Goal: Information Seeking & Learning: Learn about a topic

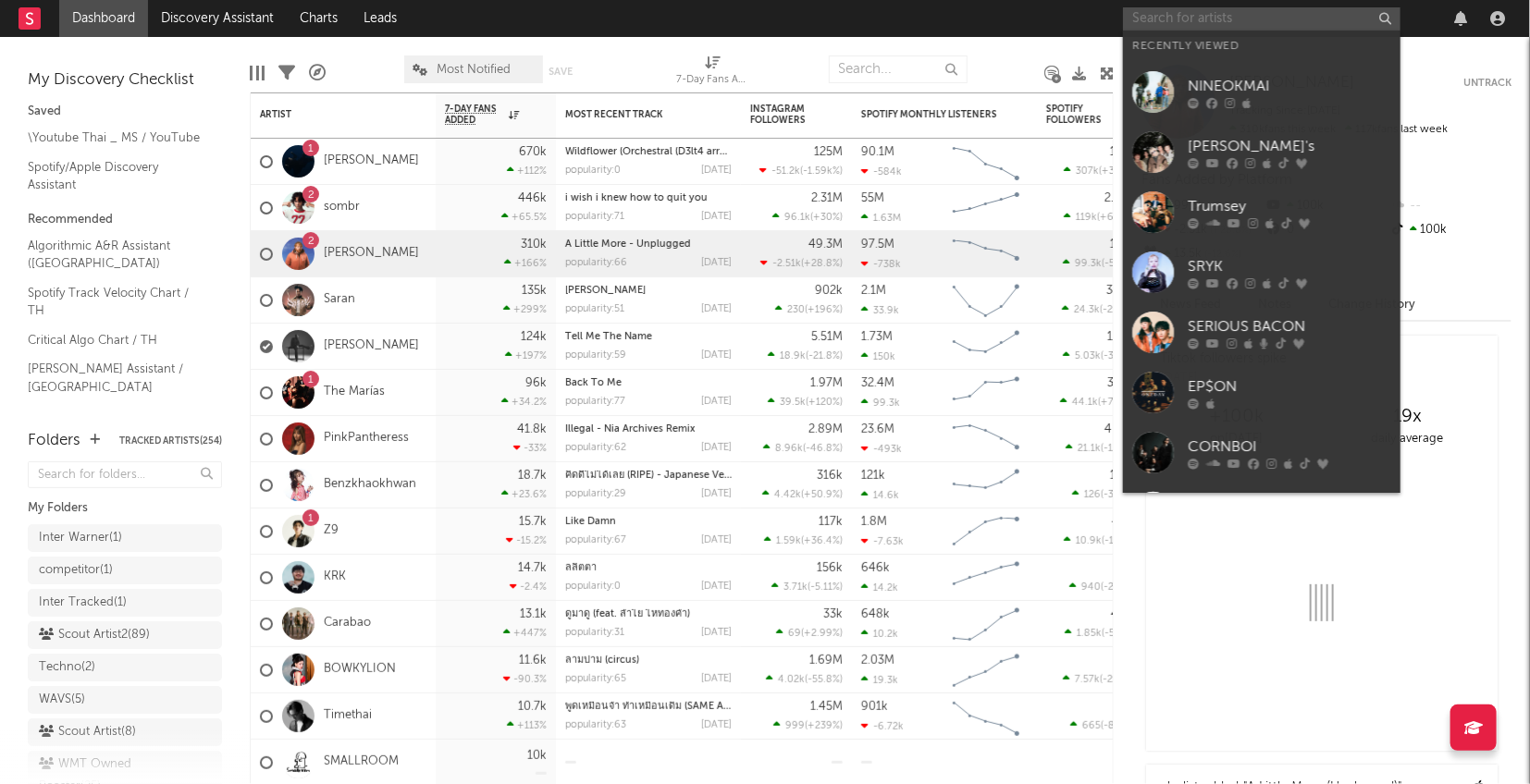
click at [1182, 17] on input "text" at bounding box center [1261, 19] width 277 height 23
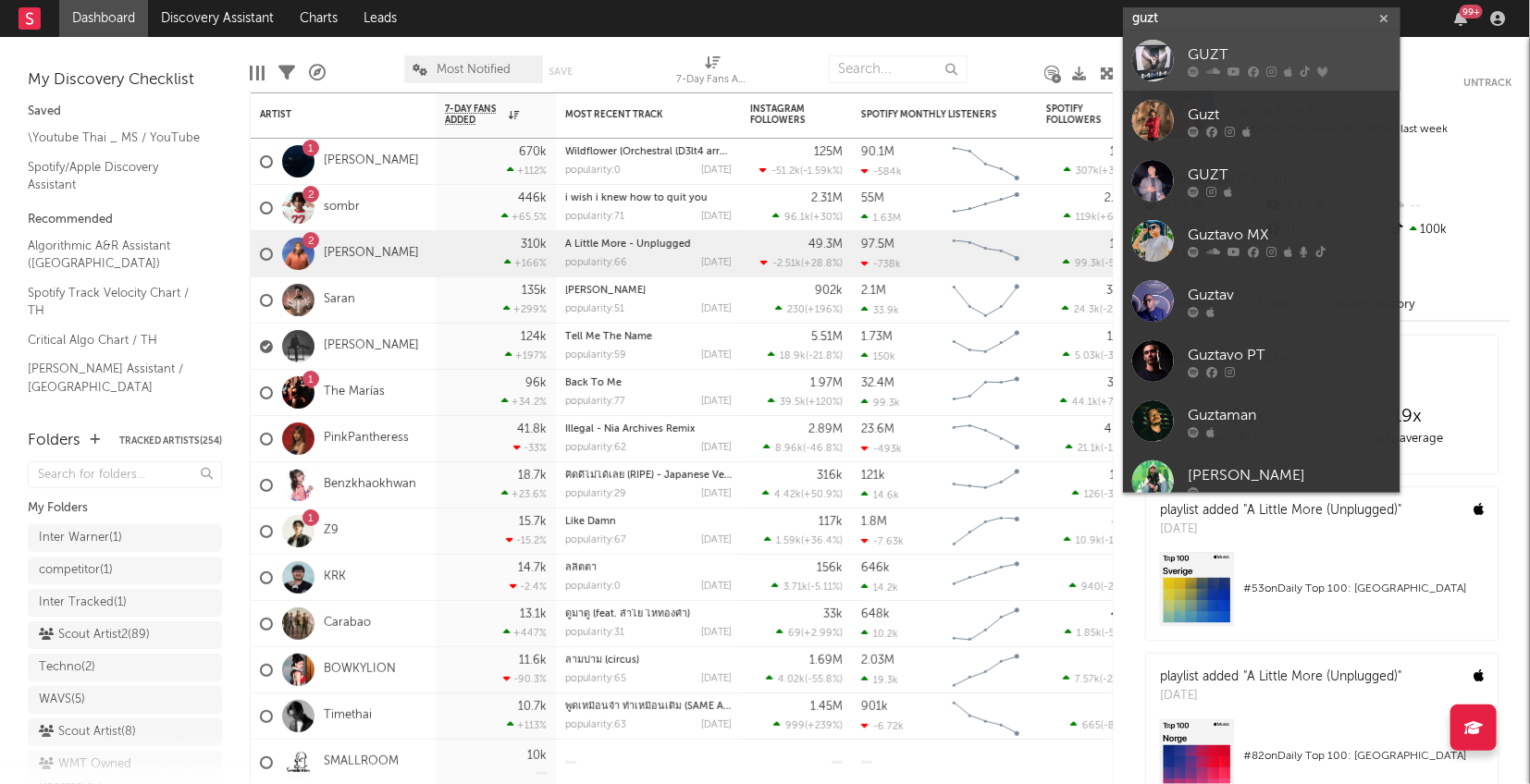
type input "guzt"
click at [1158, 67] on div at bounding box center [1152, 59] width 41 height 41
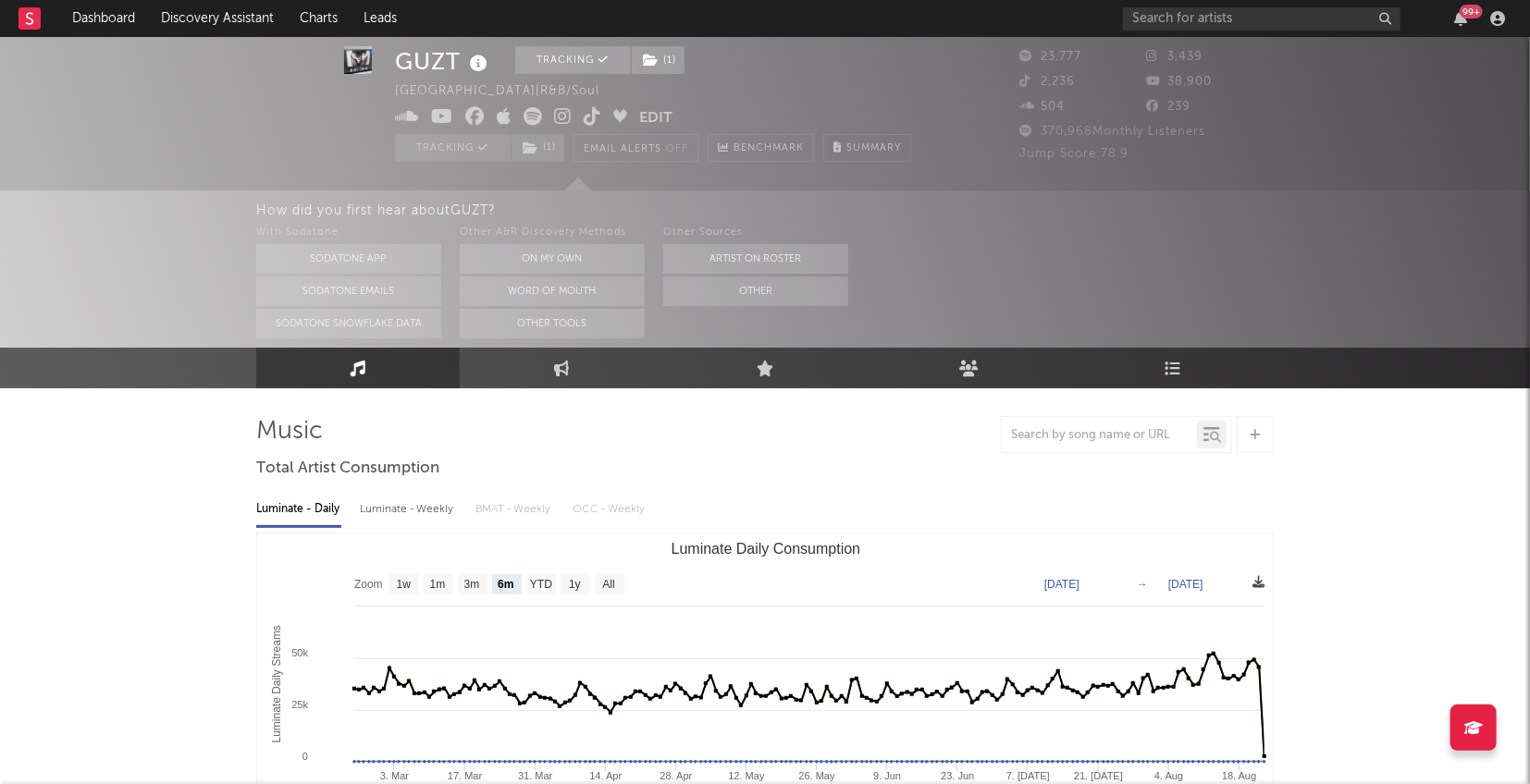
scroll to position [75, 0]
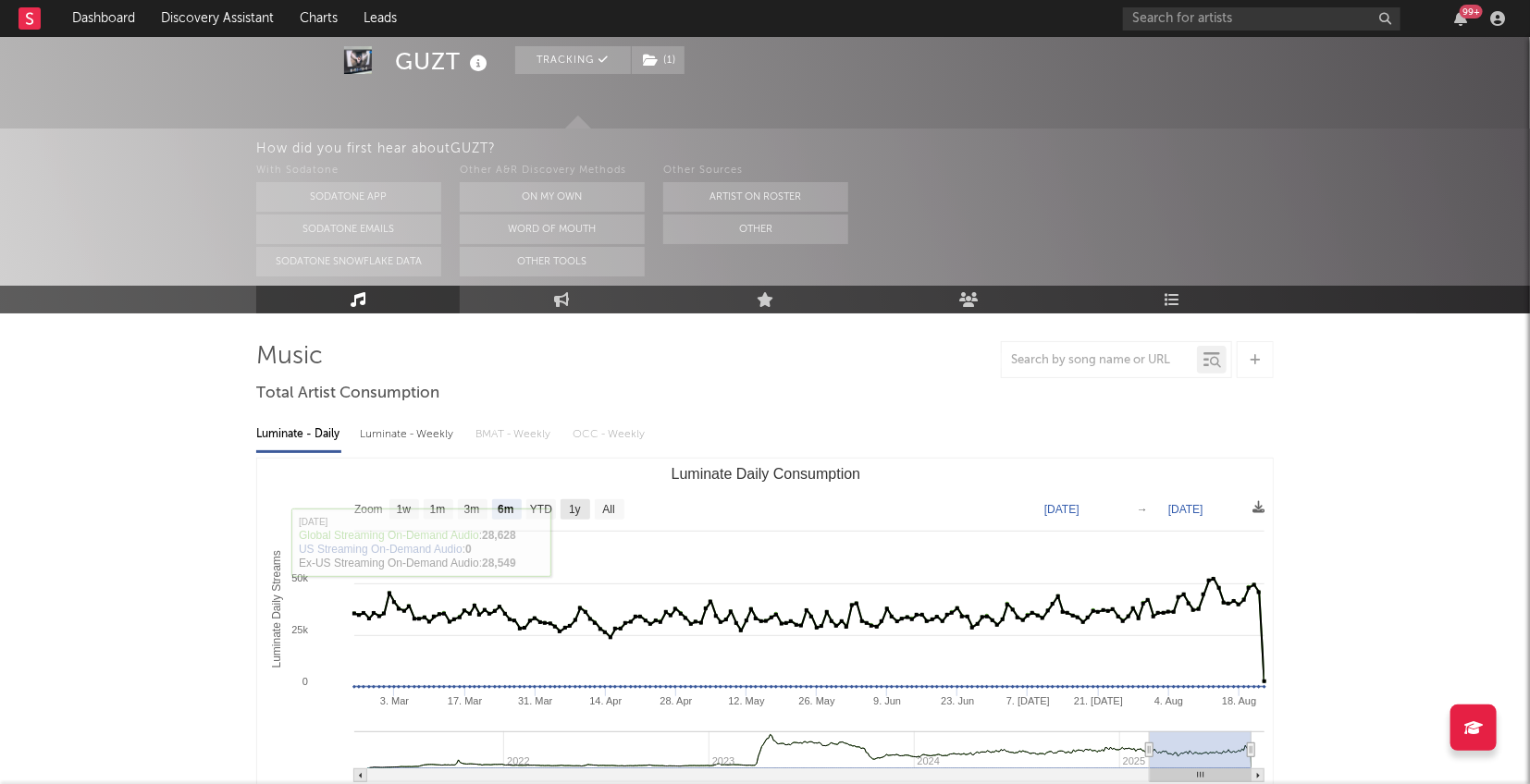
drag, startPoint x: 583, startPoint y: 505, endPoint x: 553, endPoint y: 565, distance: 67.1
click at [582, 506] on rect "Luminate Daily Consumption" at bounding box center [575, 509] width 30 height 20
select select "1y"
type input "[DATE]"
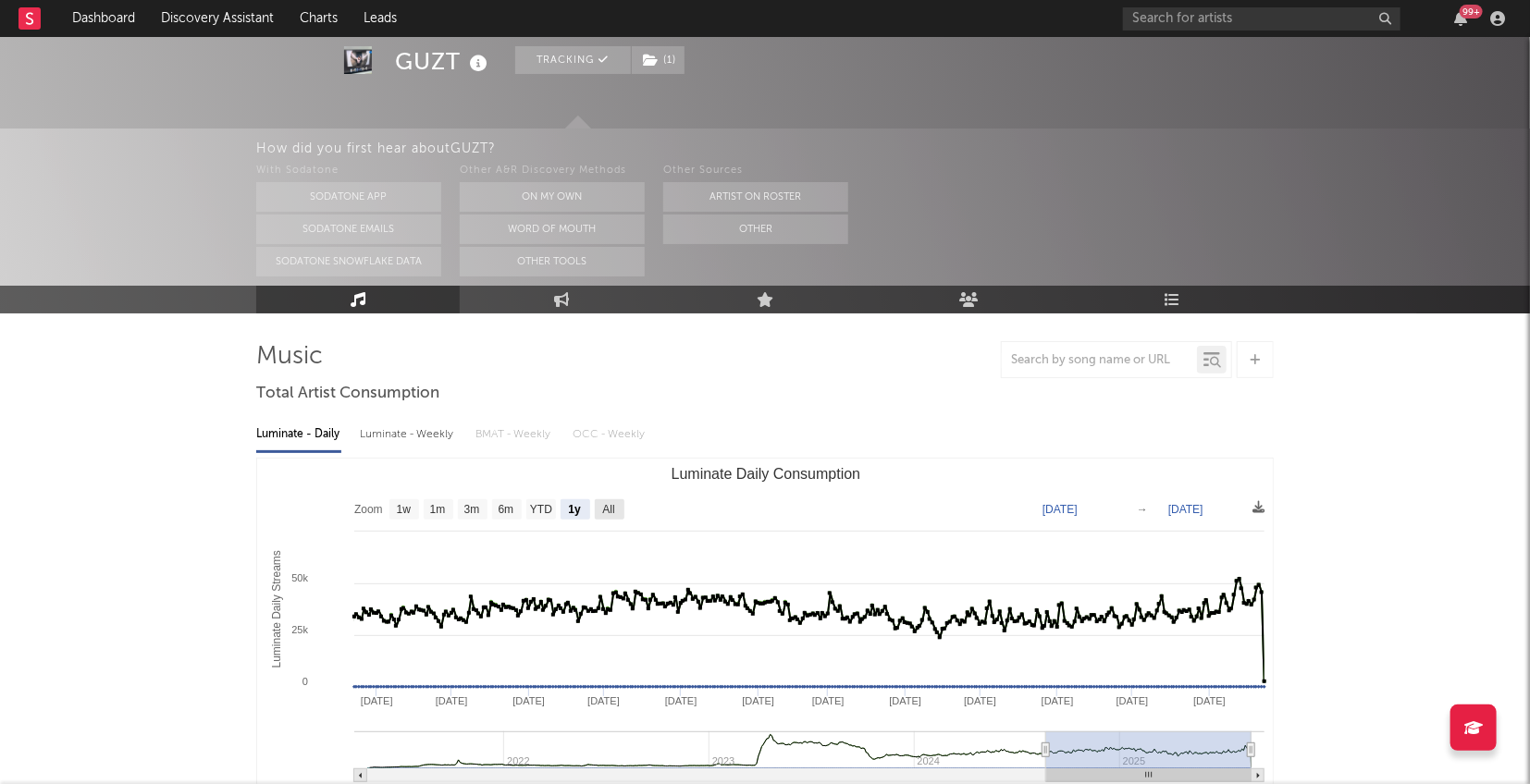
click at [605, 508] on text "All" at bounding box center [608, 511] width 12 height 13
select select "All"
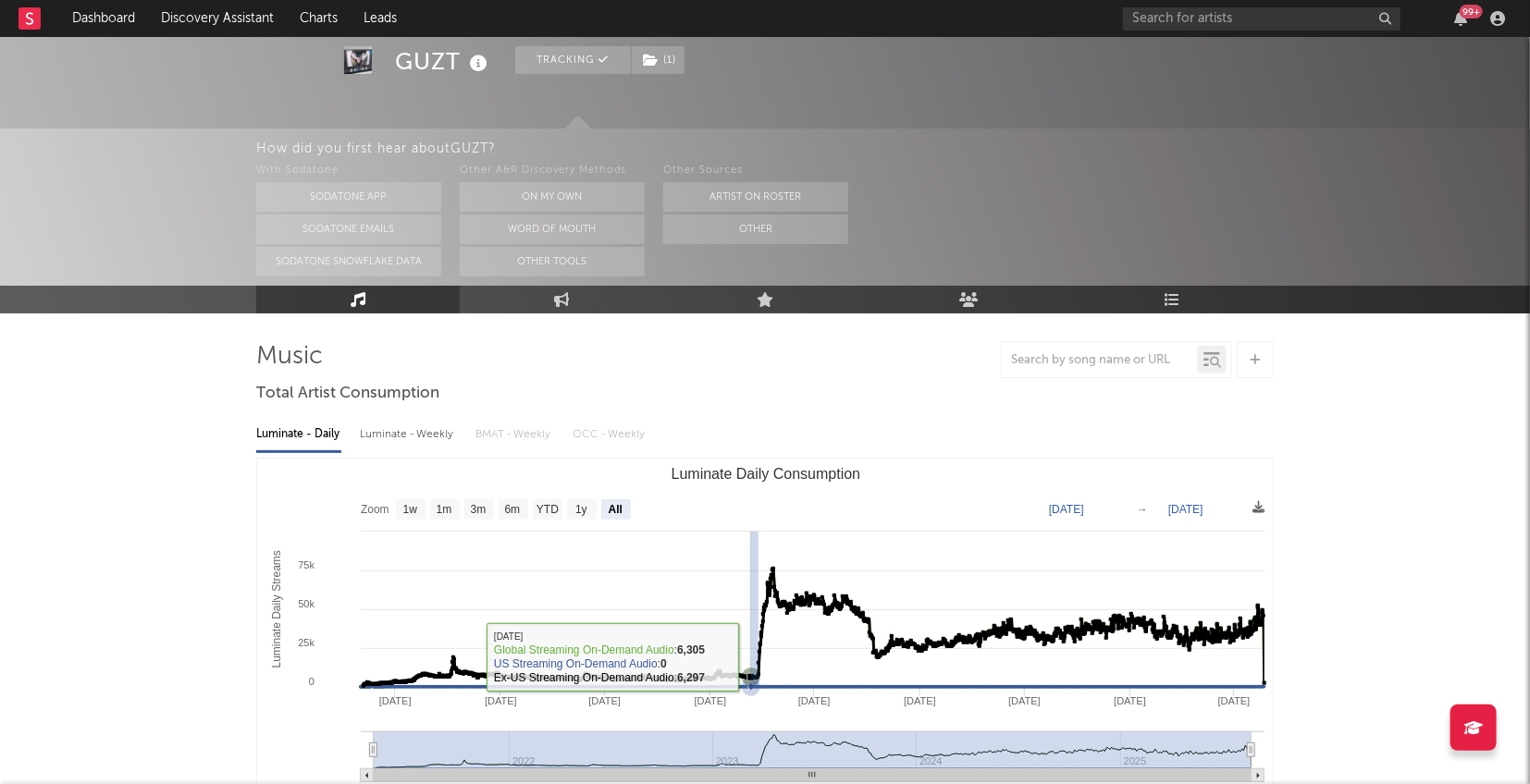
type input "[DATE]"
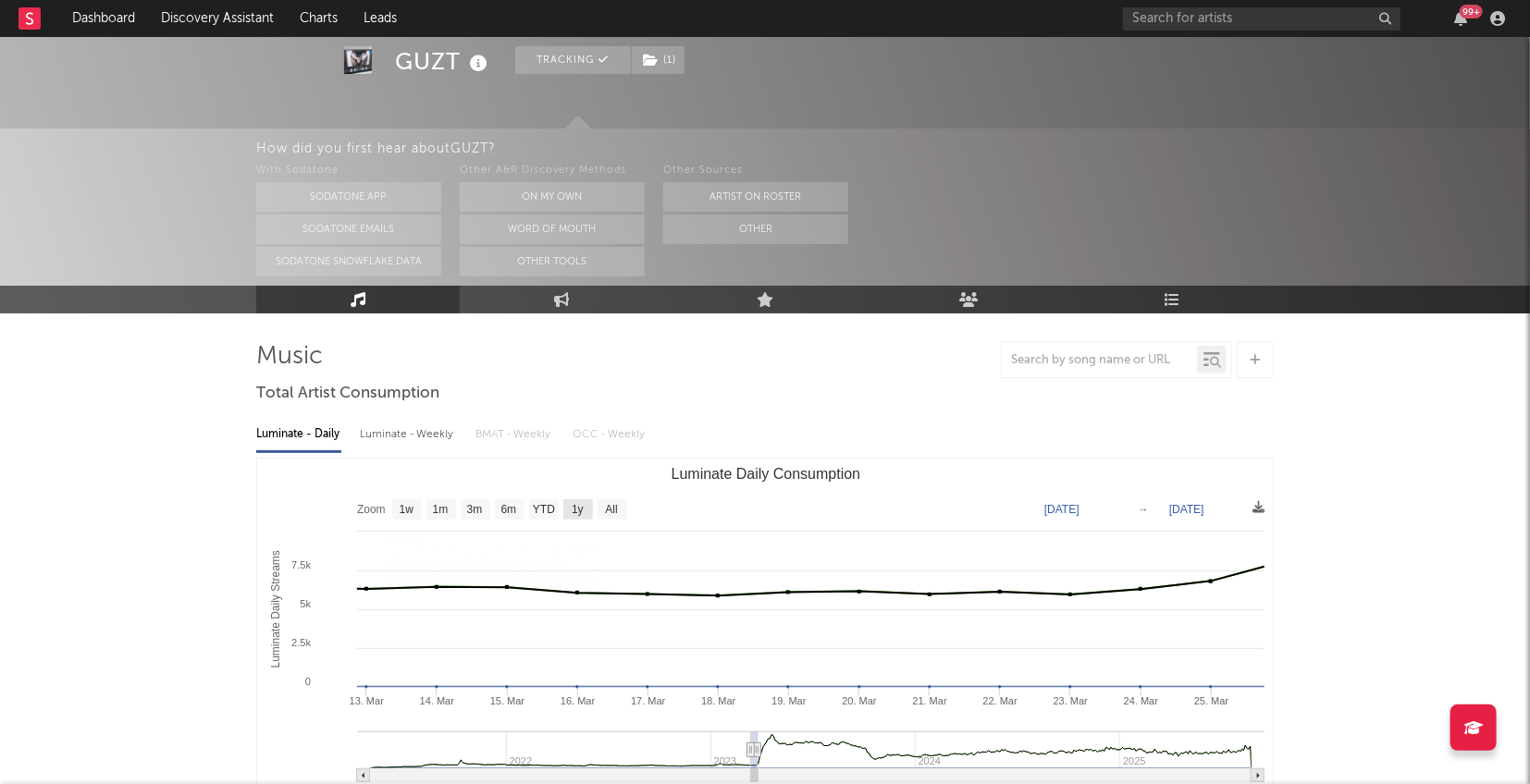
click at [575, 513] on text "1y" at bounding box center [577, 511] width 12 height 13
select select "1y"
type input "[DATE]"
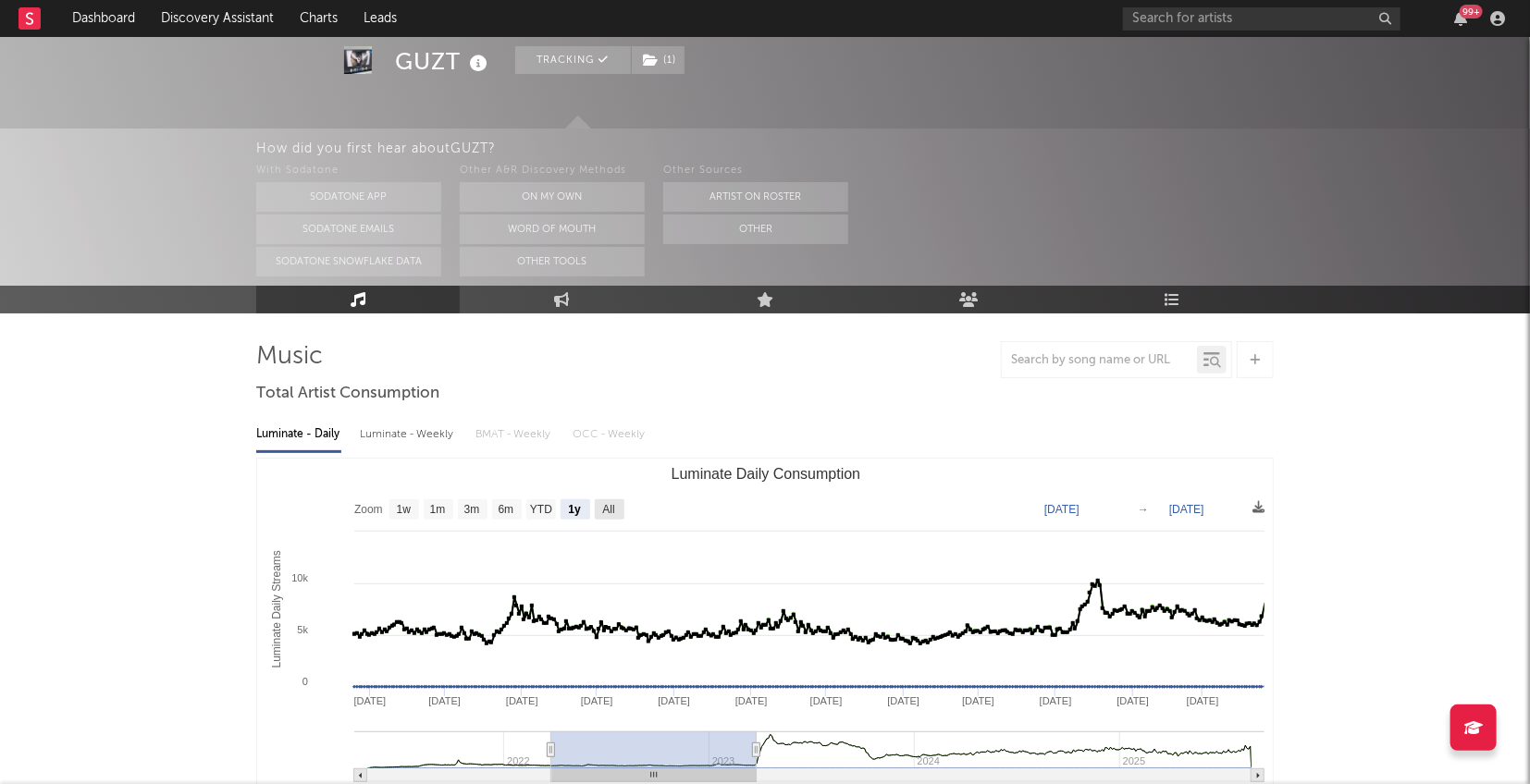
click at [605, 506] on text "All" at bounding box center [608, 511] width 12 height 13
select select "All"
type input "[DATE]"
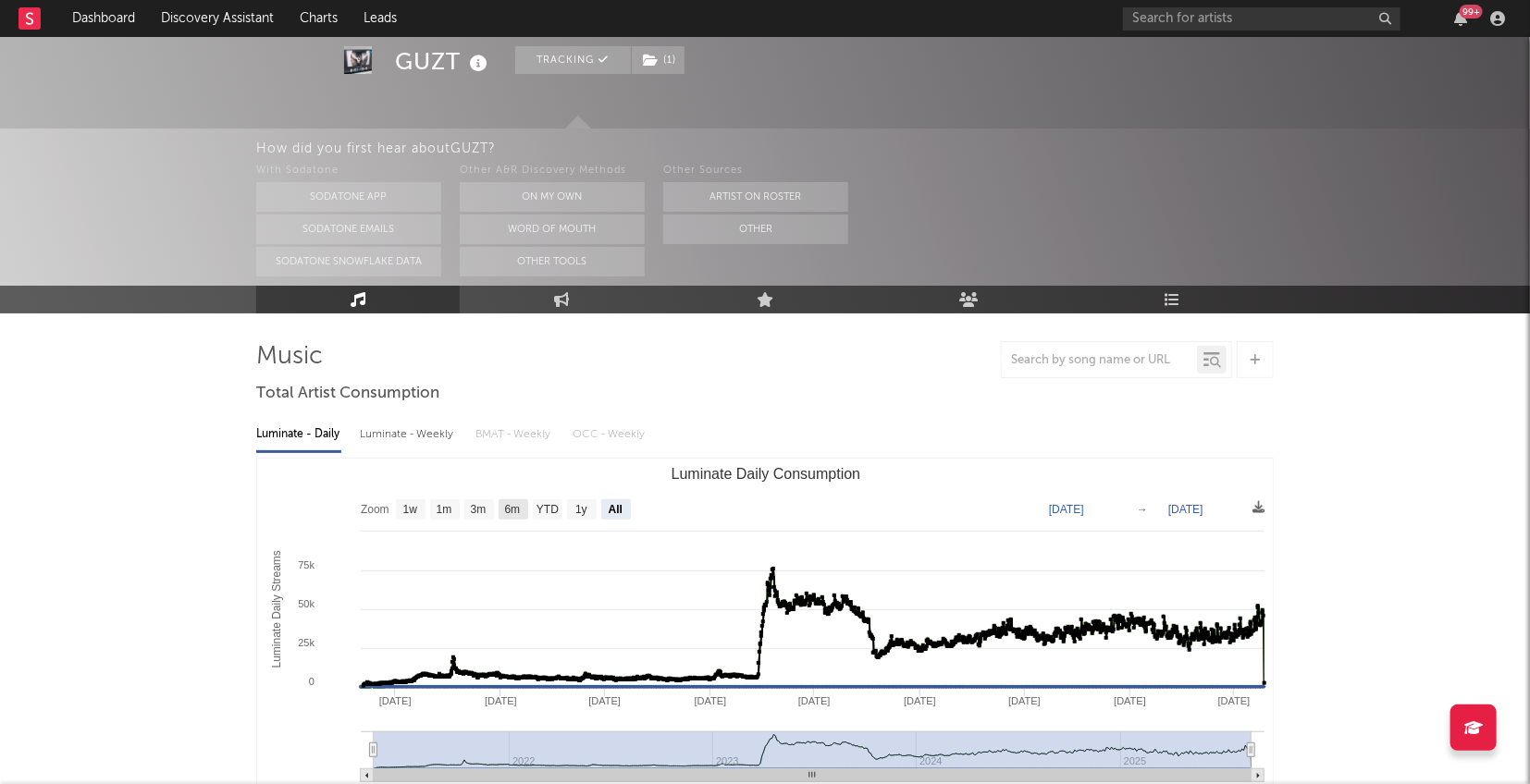
click at [510, 510] on text "6m" at bounding box center [513, 511] width 15 height 13
select select "6m"
type input "[DATE]"
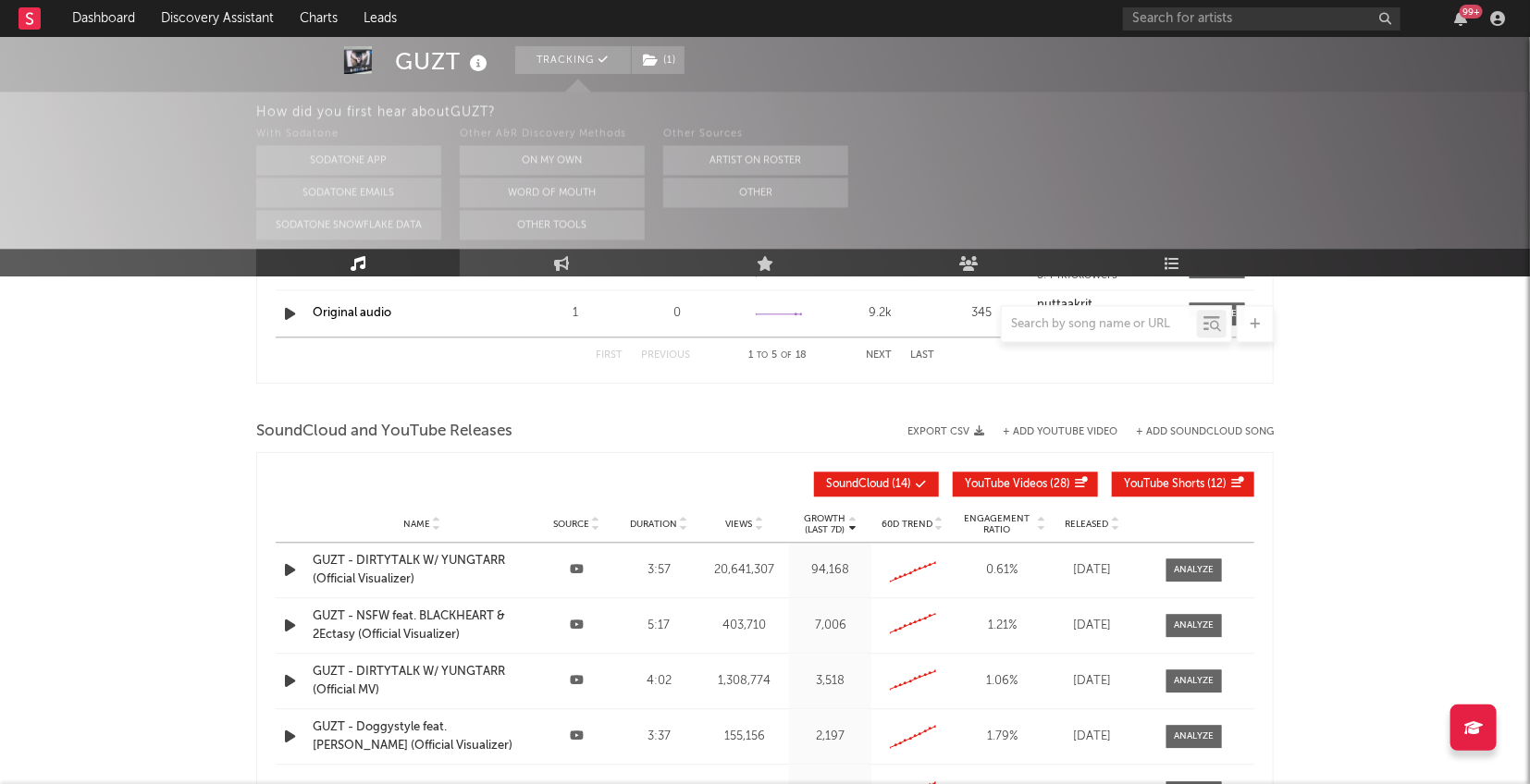
scroll to position [2004, 0]
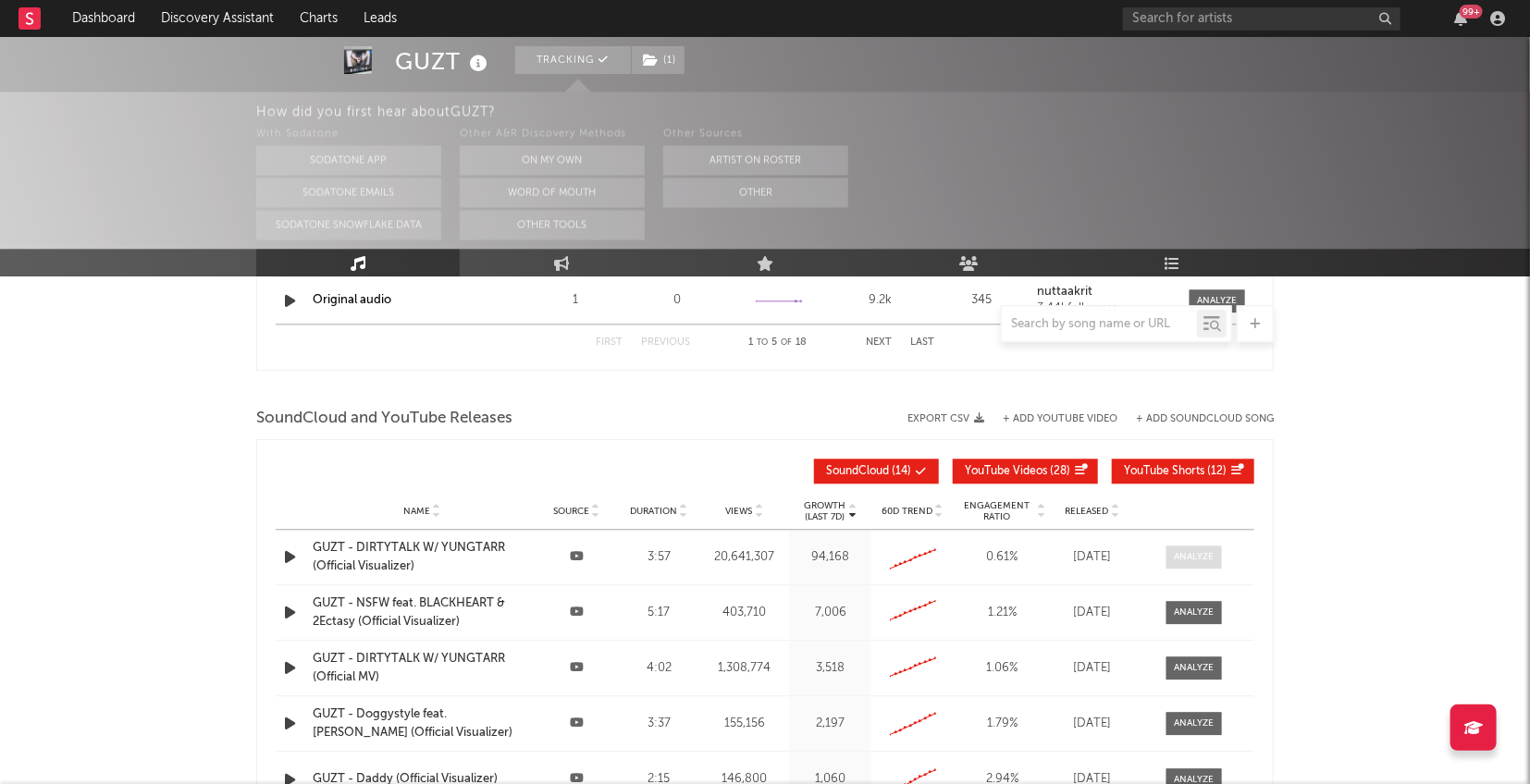
click at [1190, 560] on div at bounding box center [1194, 557] width 39 height 13
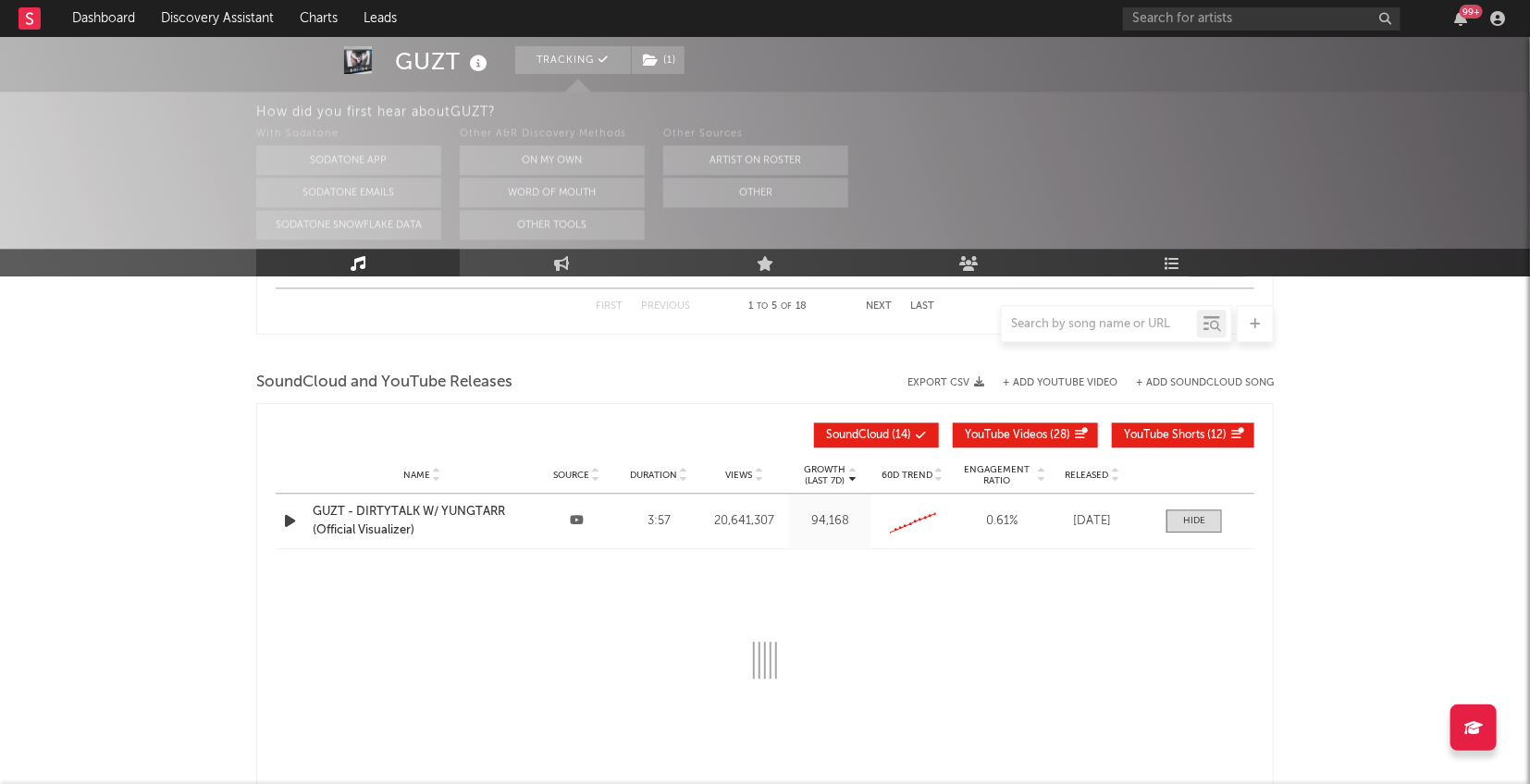
select select "6m"
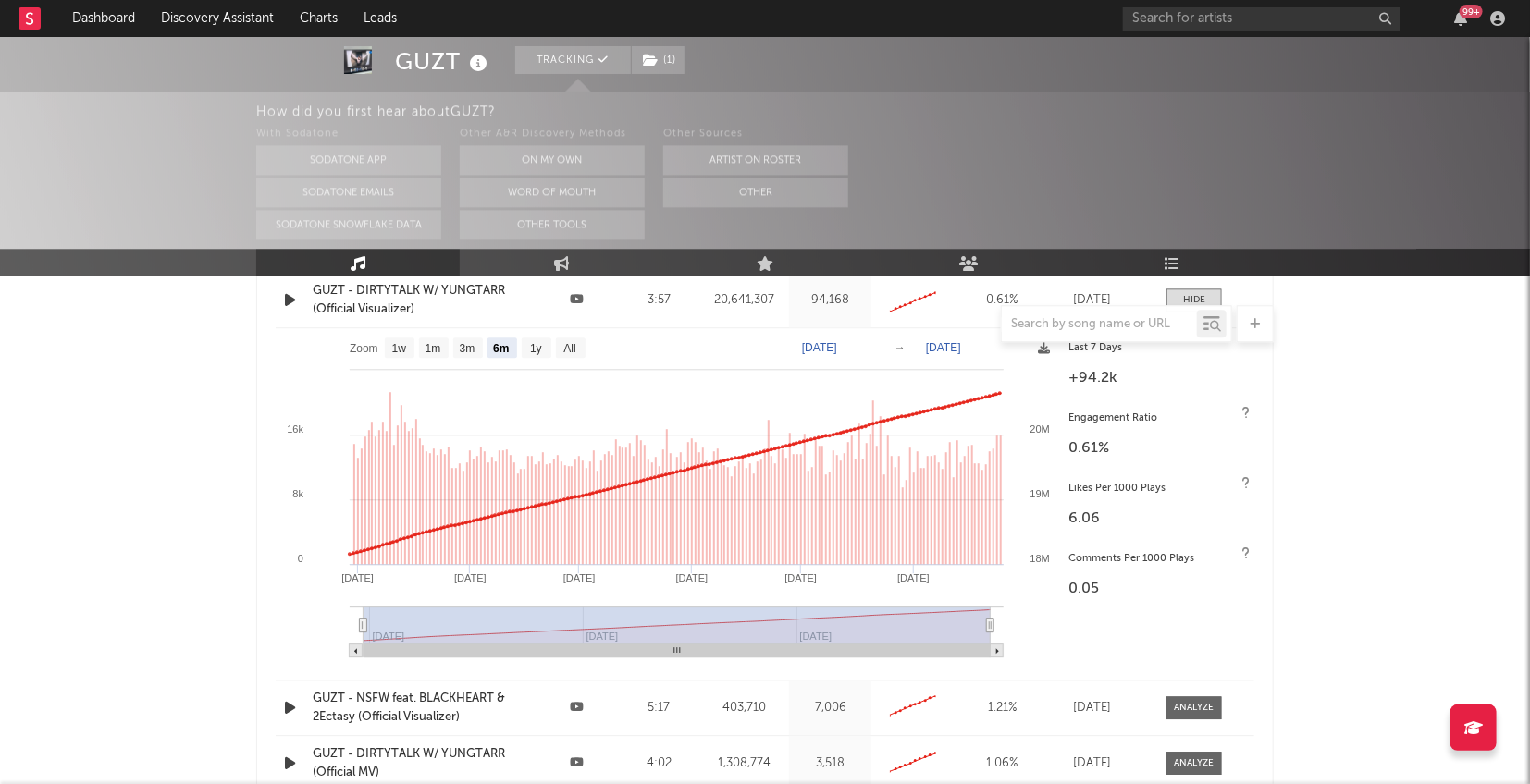
scroll to position [2263, 0]
click at [465, 344] on text "3m" at bounding box center [467, 347] width 15 height 13
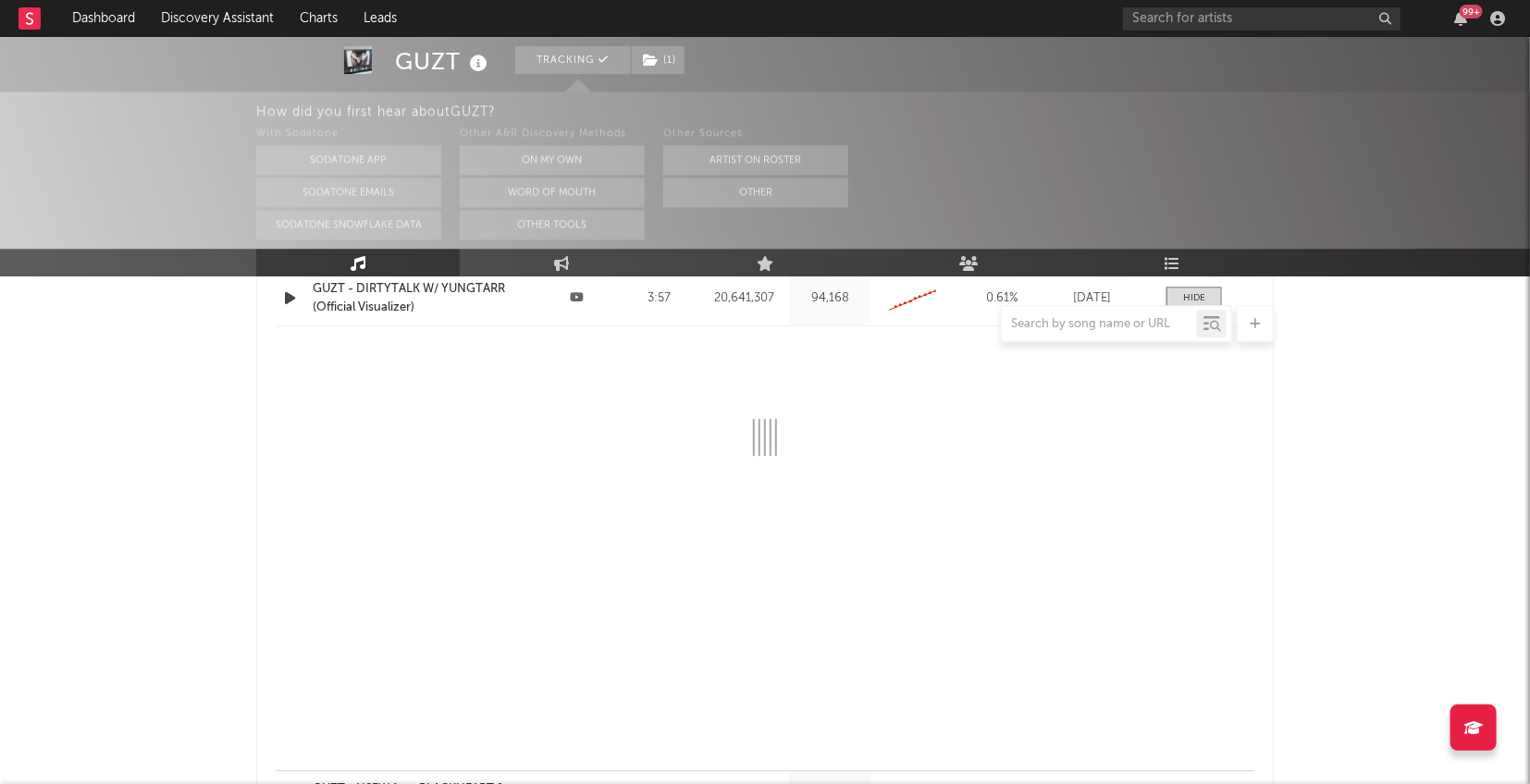
select select "3m"
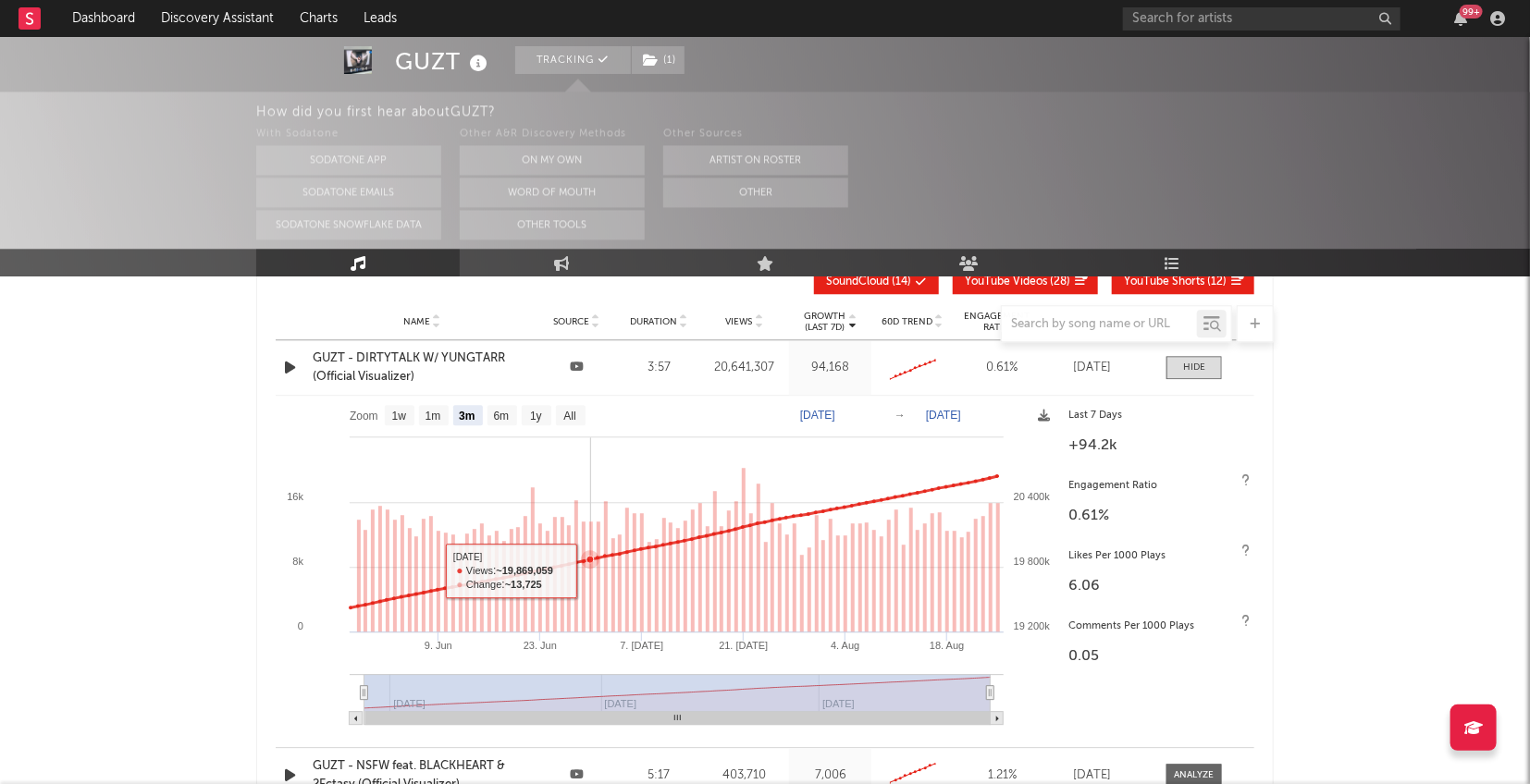
scroll to position [2157, 0]
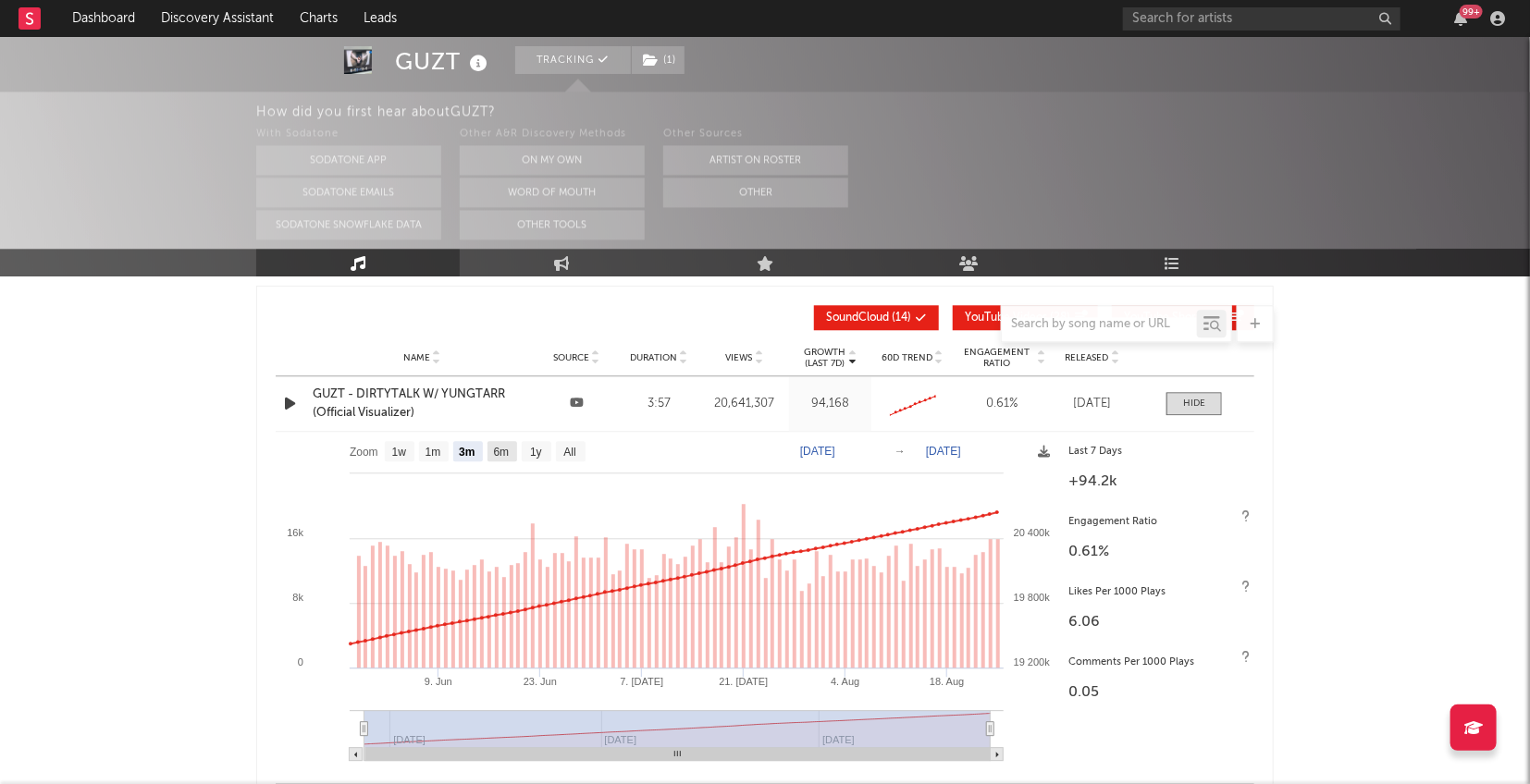
click at [507, 448] on text "6m" at bounding box center [501, 452] width 15 height 13
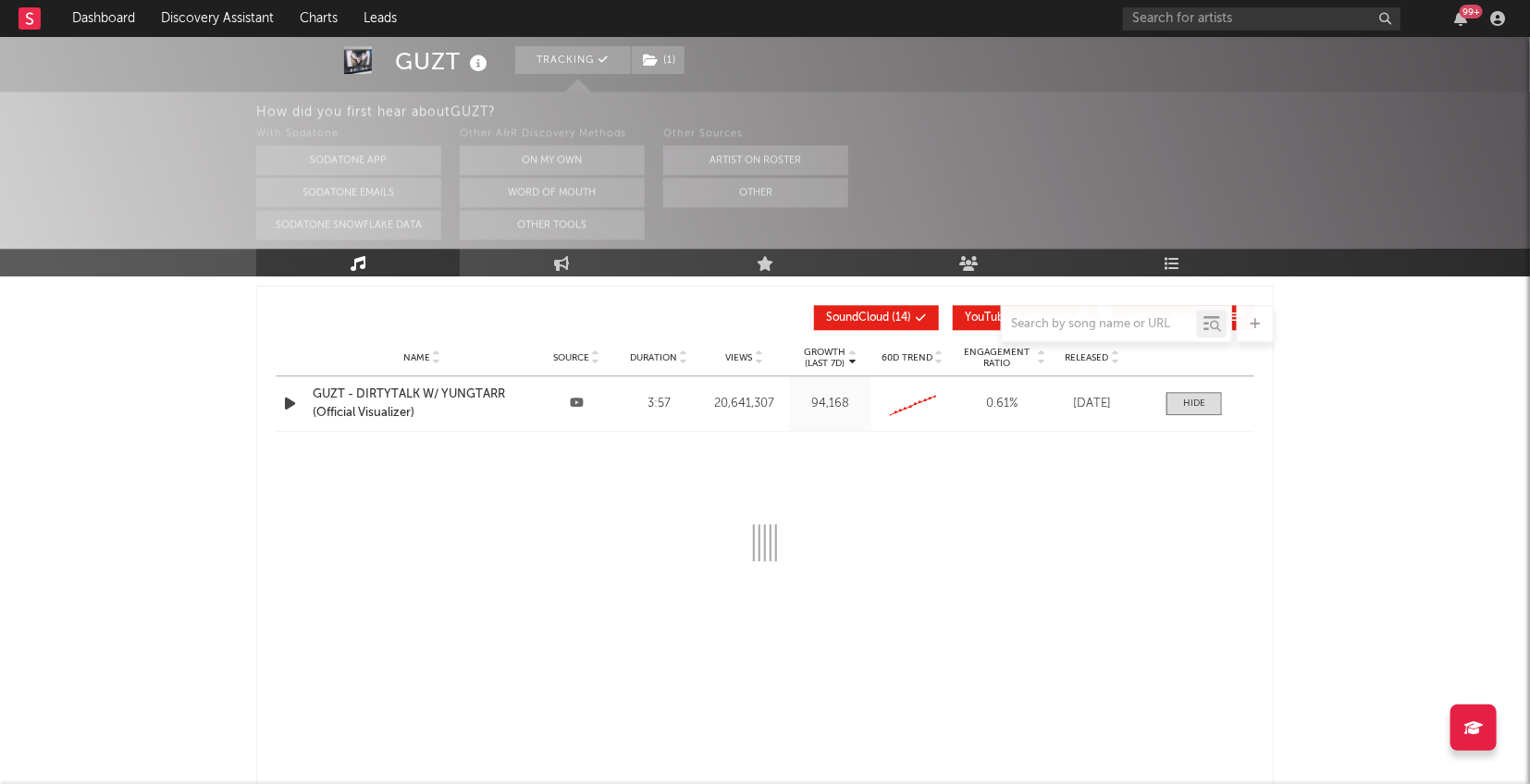
select select "6m"
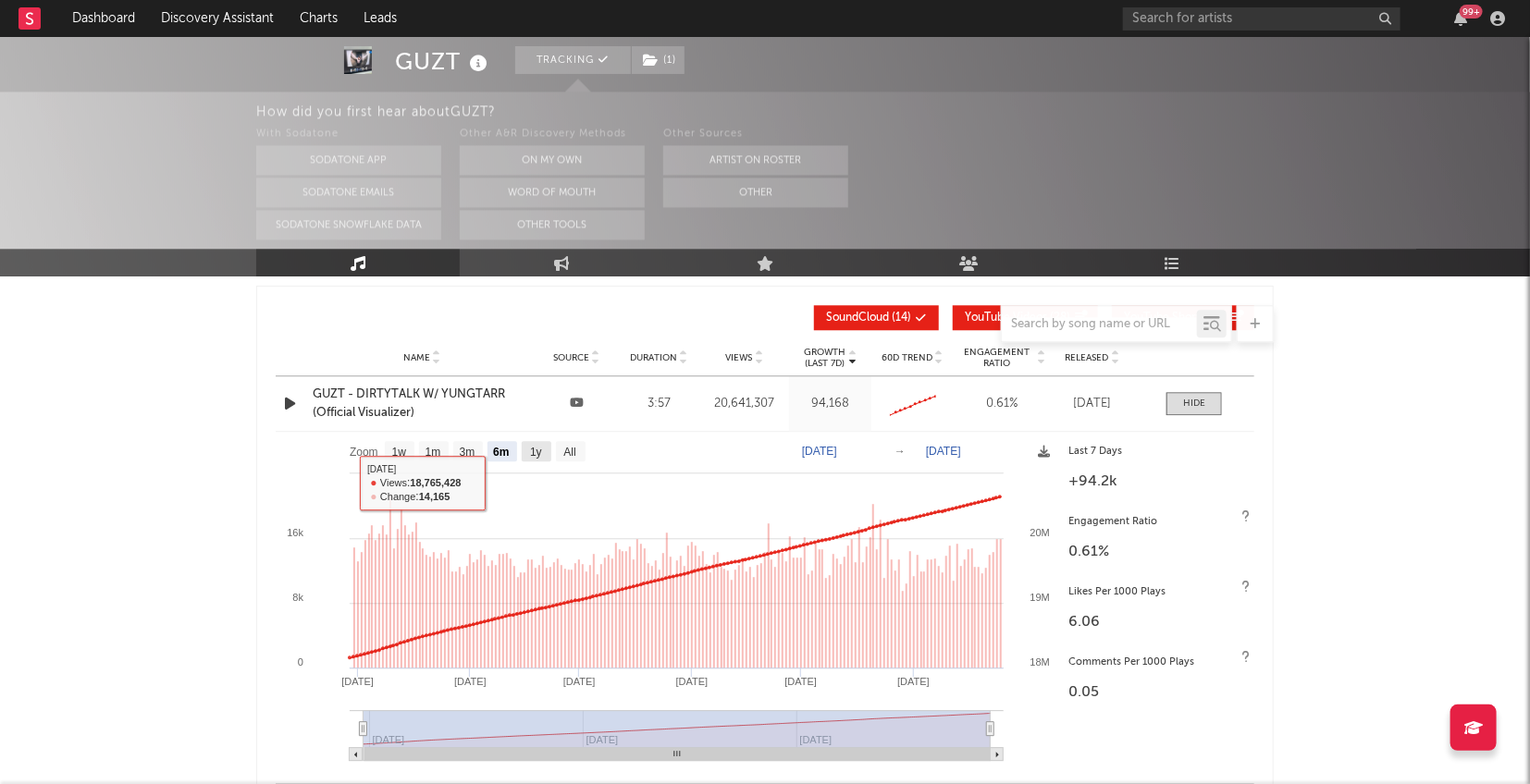
click at [542, 446] on text "1y" at bounding box center [536, 452] width 12 height 13
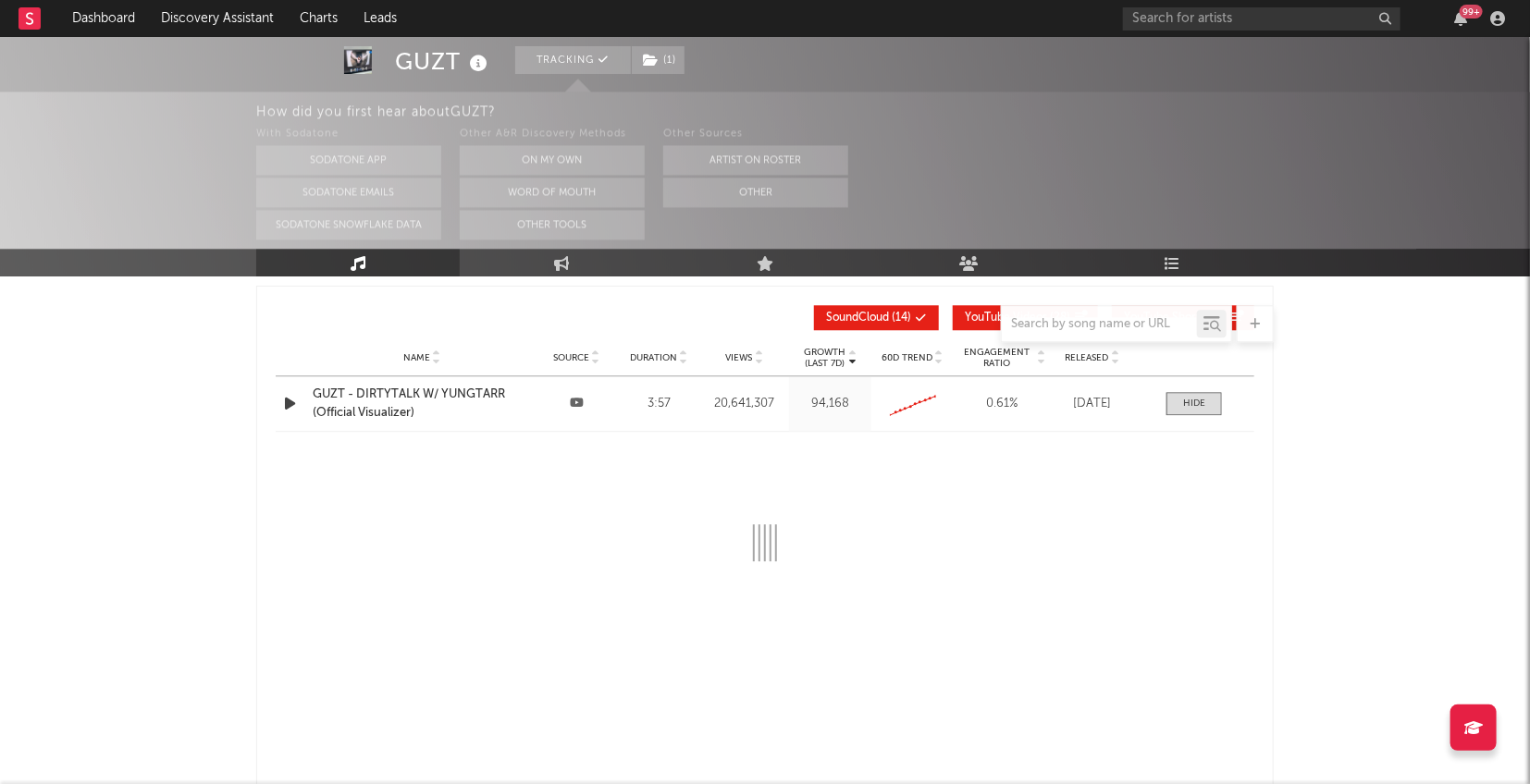
scroll to position [2161, 0]
